Goal: Transaction & Acquisition: Purchase product/service

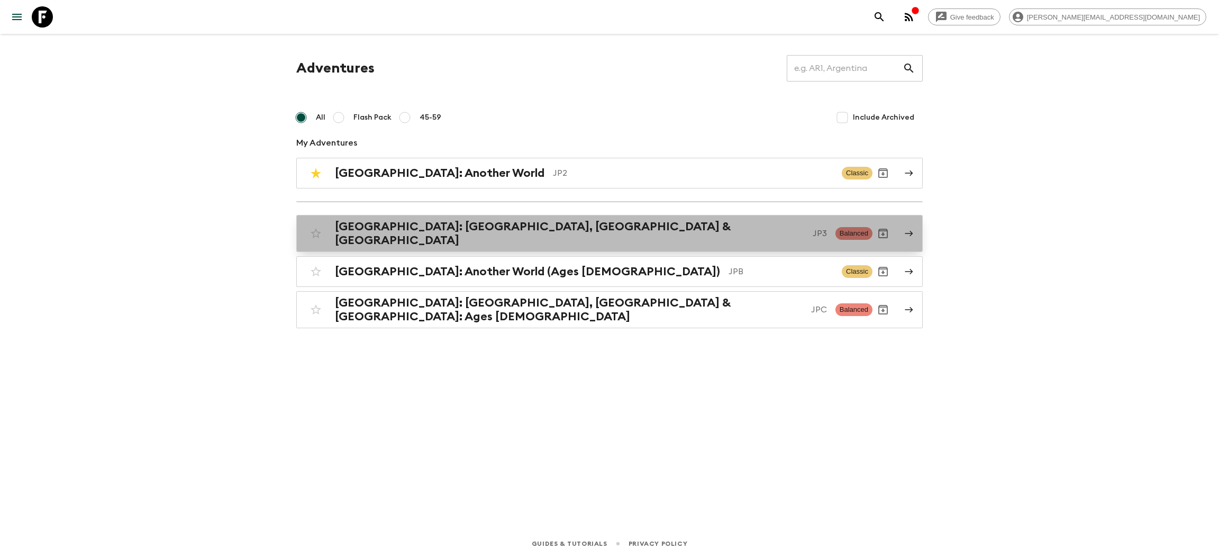
click at [458, 235] on h2 "[GEOGRAPHIC_DATA]: [GEOGRAPHIC_DATA], [GEOGRAPHIC_DATA] & [GEOGRAPHIC_DATA]" at bounding box center [569, 234] width 469 height 28
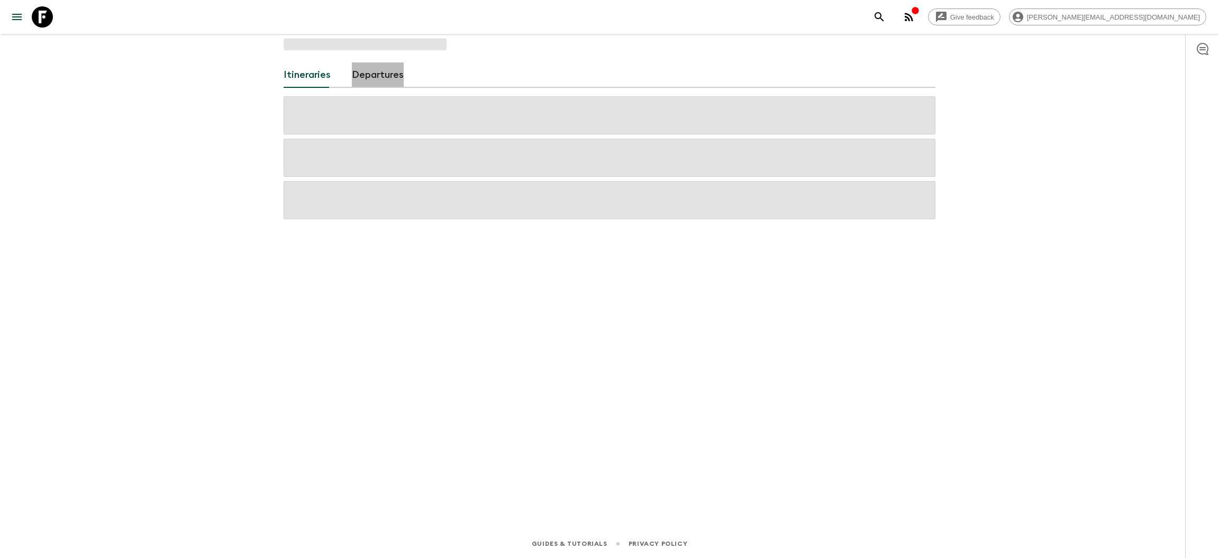
click at [383, 78] on link "Departures" at bounding box center [378, 74] width 52 height 25
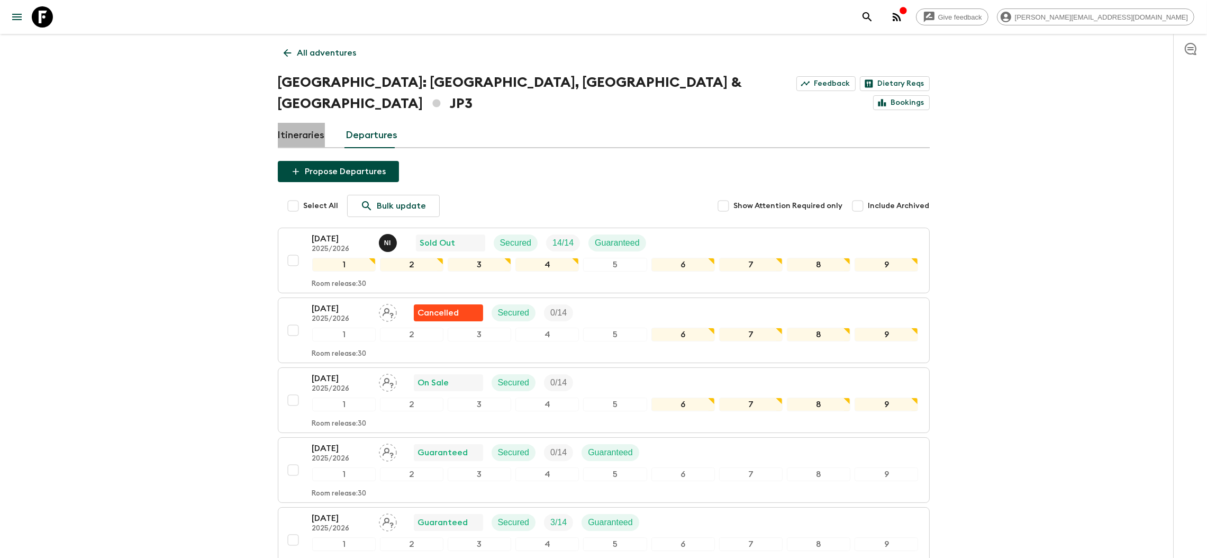
click at [315, 123] on link "Itineraries" at bounding box center [301, 135] width 47 height 25
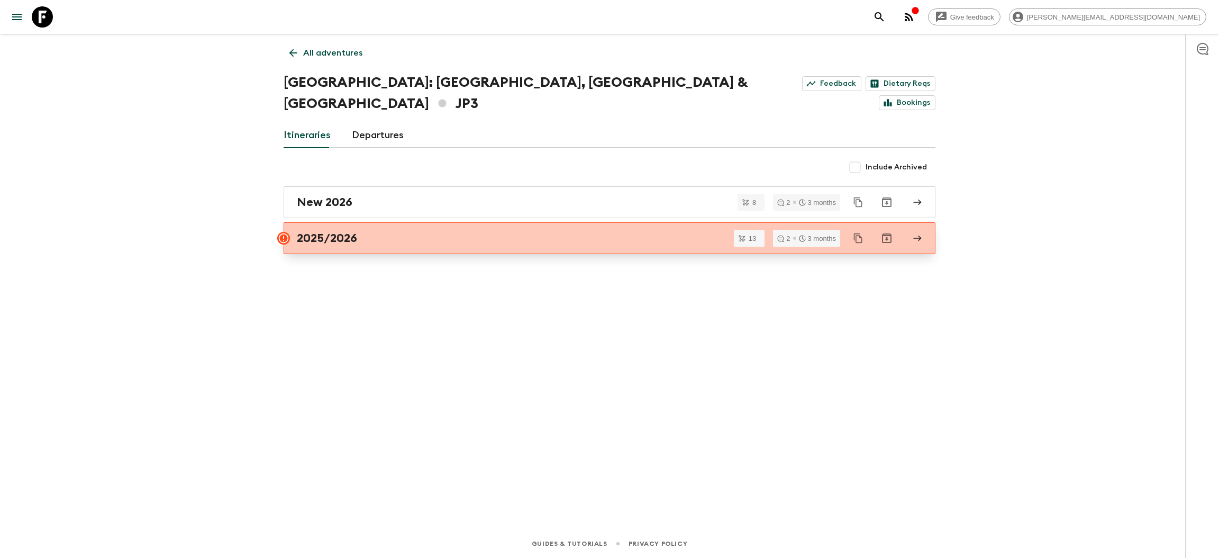
click at [393, 231] on div "2025/2026" at bounding box center [599, 238] width 605 height 14
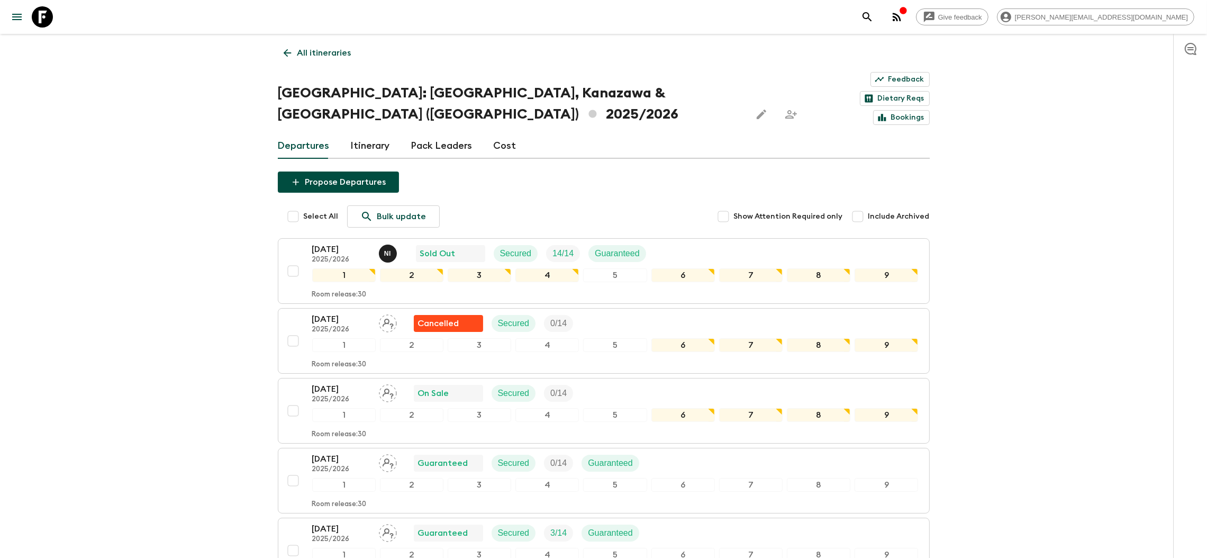
click at [503, 133] on link "Cost" at bounding box center [505, 145] width 23 height 25
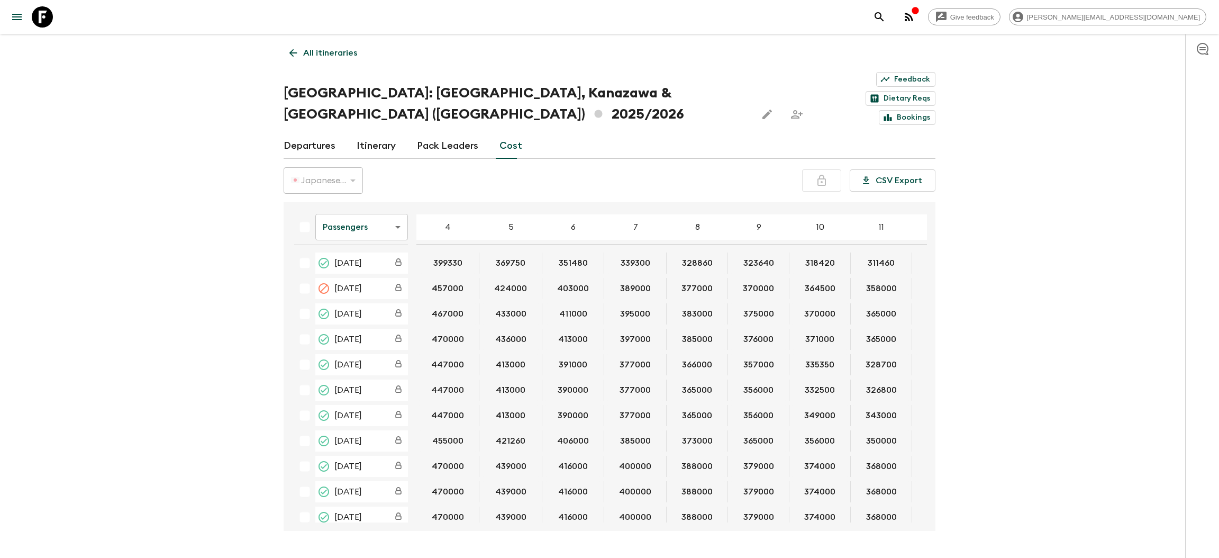
drag, startPoint x: 380, startPoint y: 316, endPoint x: 449, endPoint y: 334, distance: 71.6
click at [380, 316] on table "Passengers passengersCost ​ 4 5 6 7 8 9 10 11 12 13 14 15 16 17 18 [DATE] 39933…" at bounding box center [769, 394] width 967 height 376
click at [530, 405] on button "413000" at bounding box center [510, 415] width 55 height 21
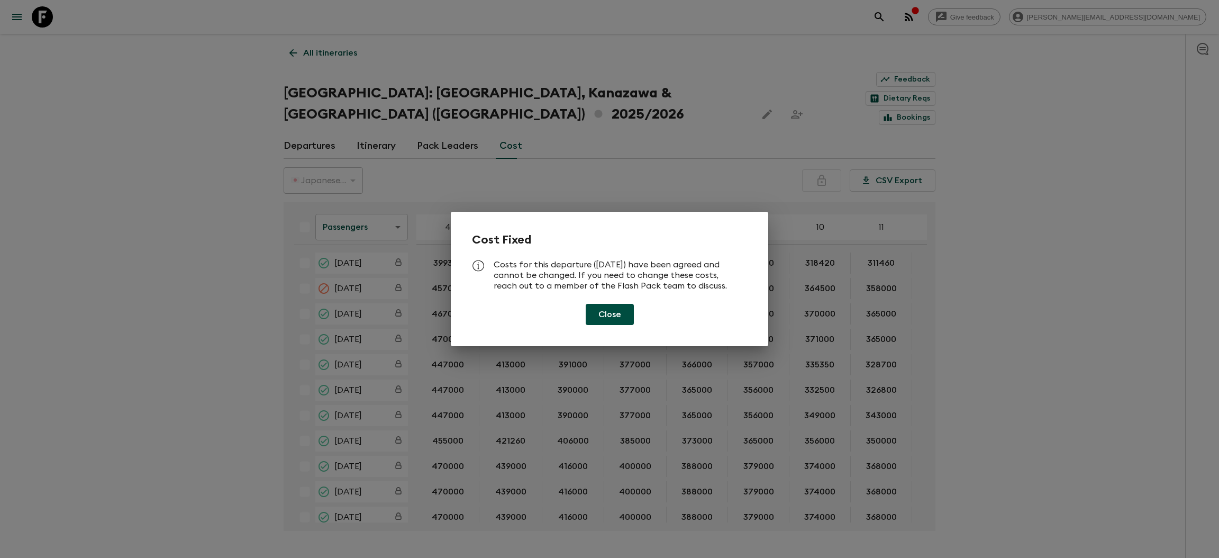
click at [712, 394] on div "Cost Fixed Costs for this departure ([DATE]) have been agreed and cannot be cha…" at bounding box center [609, 279] width 1219 height 558
